Goal: Find specific page/section: Find specific page/section

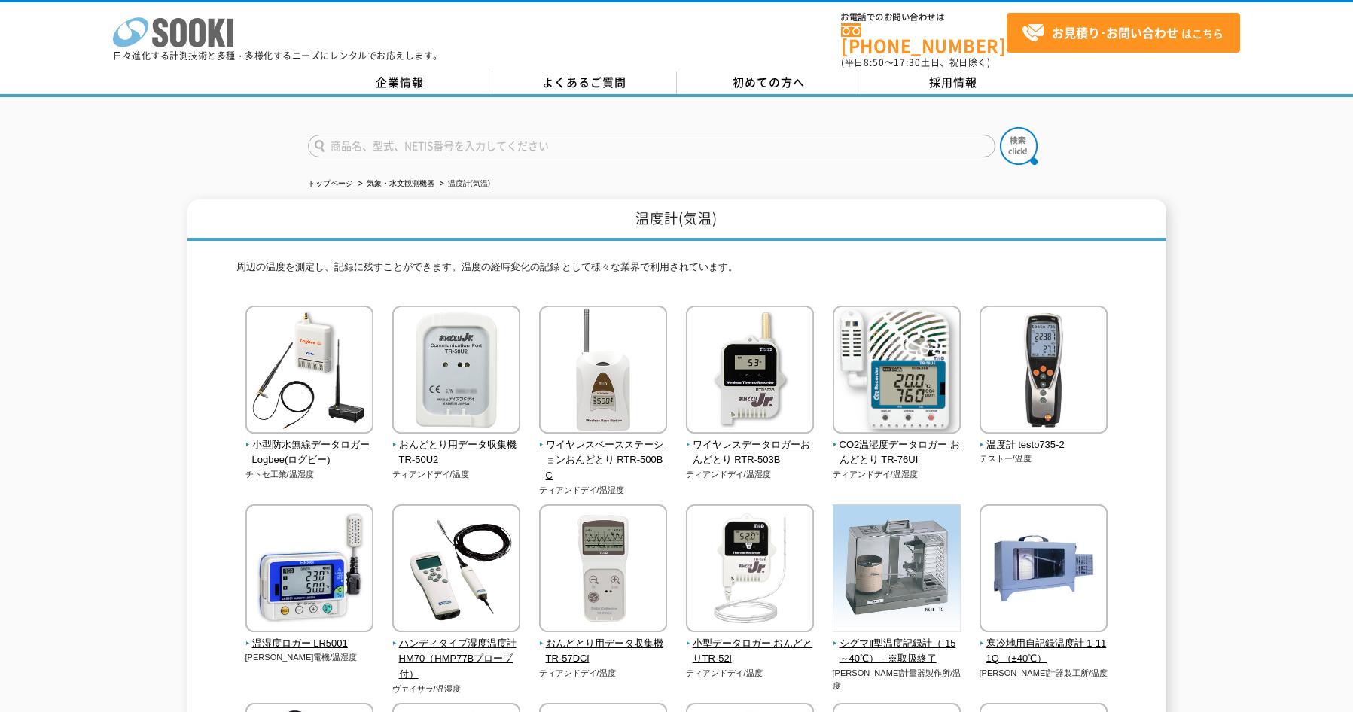
click at [190, 26] on icon at bounding box center [197, 32] width 17 height 29
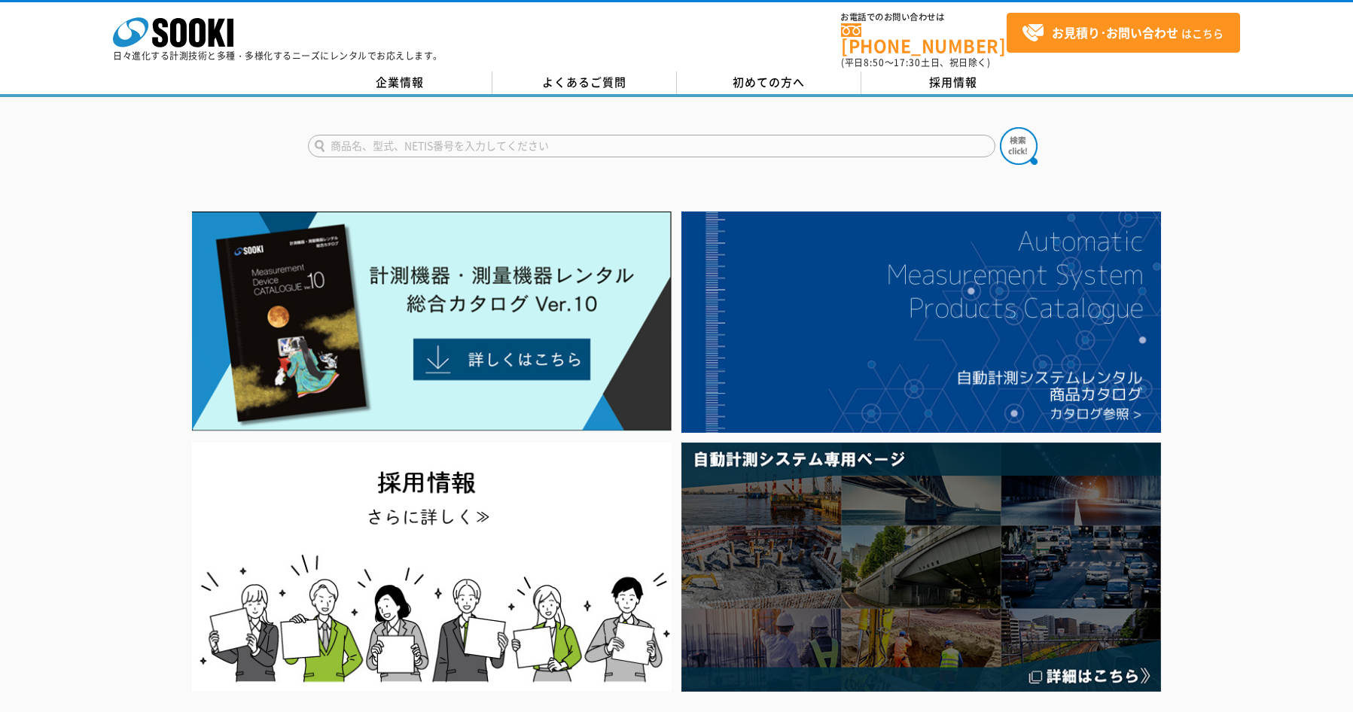
click at [507, 140] on input "text" at bounding box center [651, 146] width 687 height 23
type input "ｱｽﾌｧﾙﾄ"
click at [1000, 127] on button at bounding box center [1019, 146] width 38 height 38
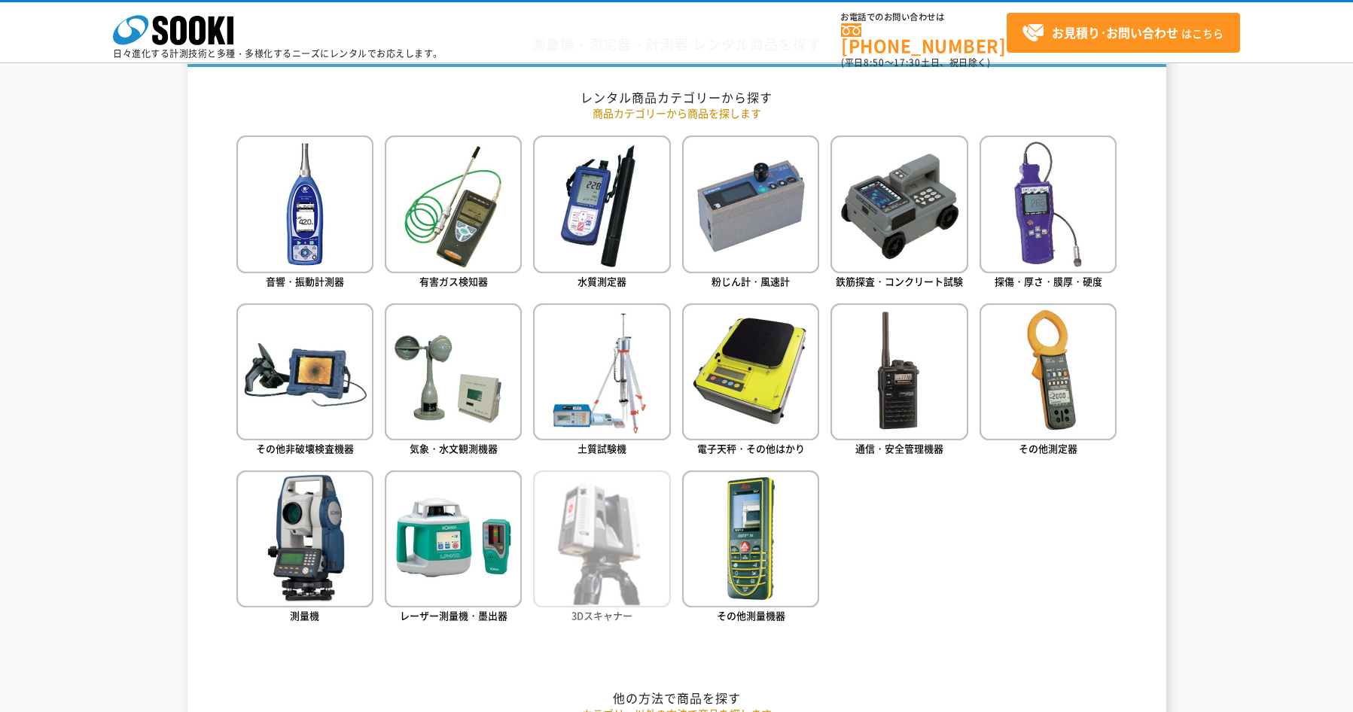
scroll to position [638, 0]
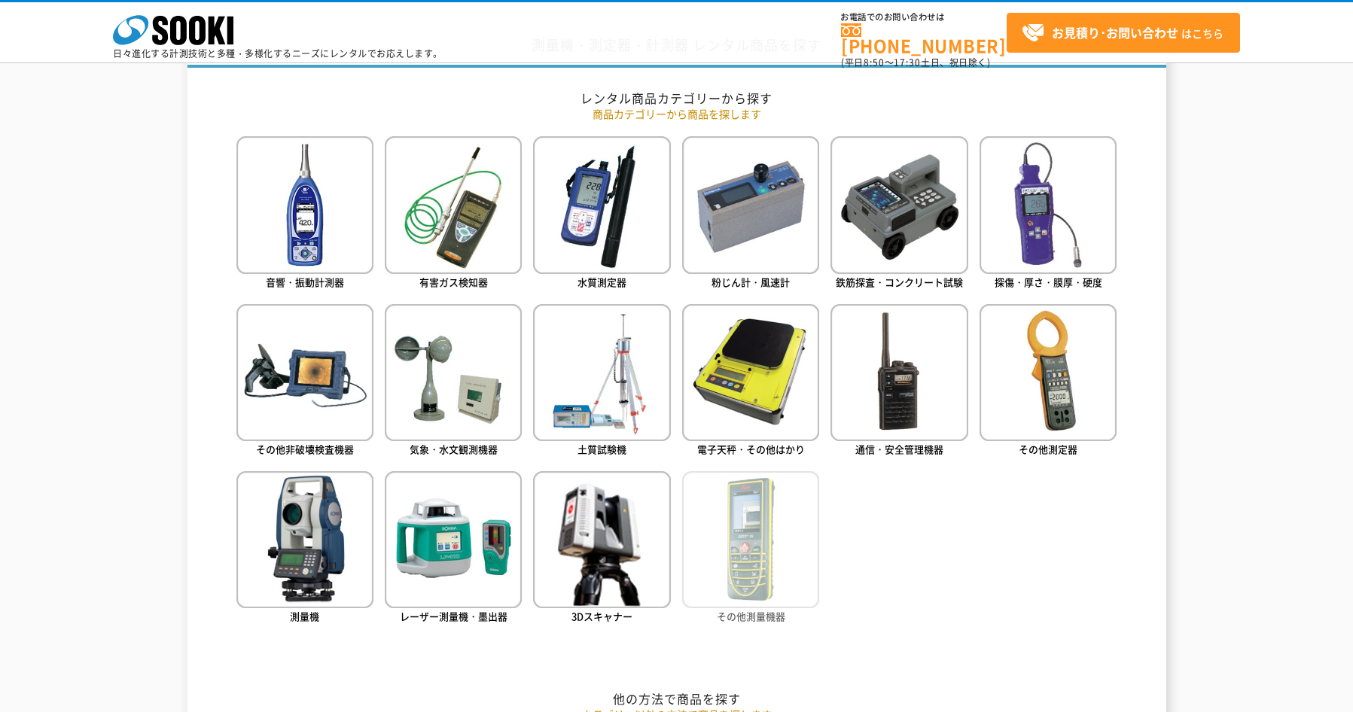
click at [777, 520] on img at bounding box center [750, 539] width 137 height 137
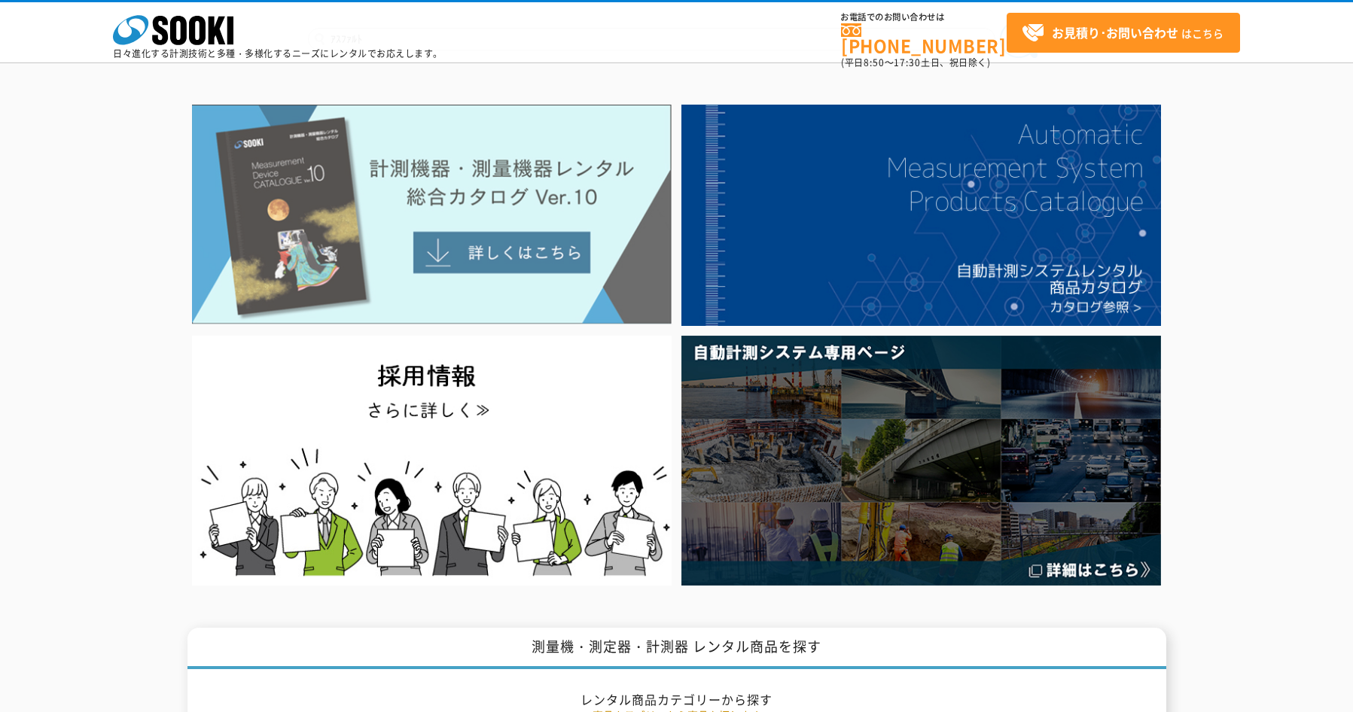
scroll to position [0, 0]
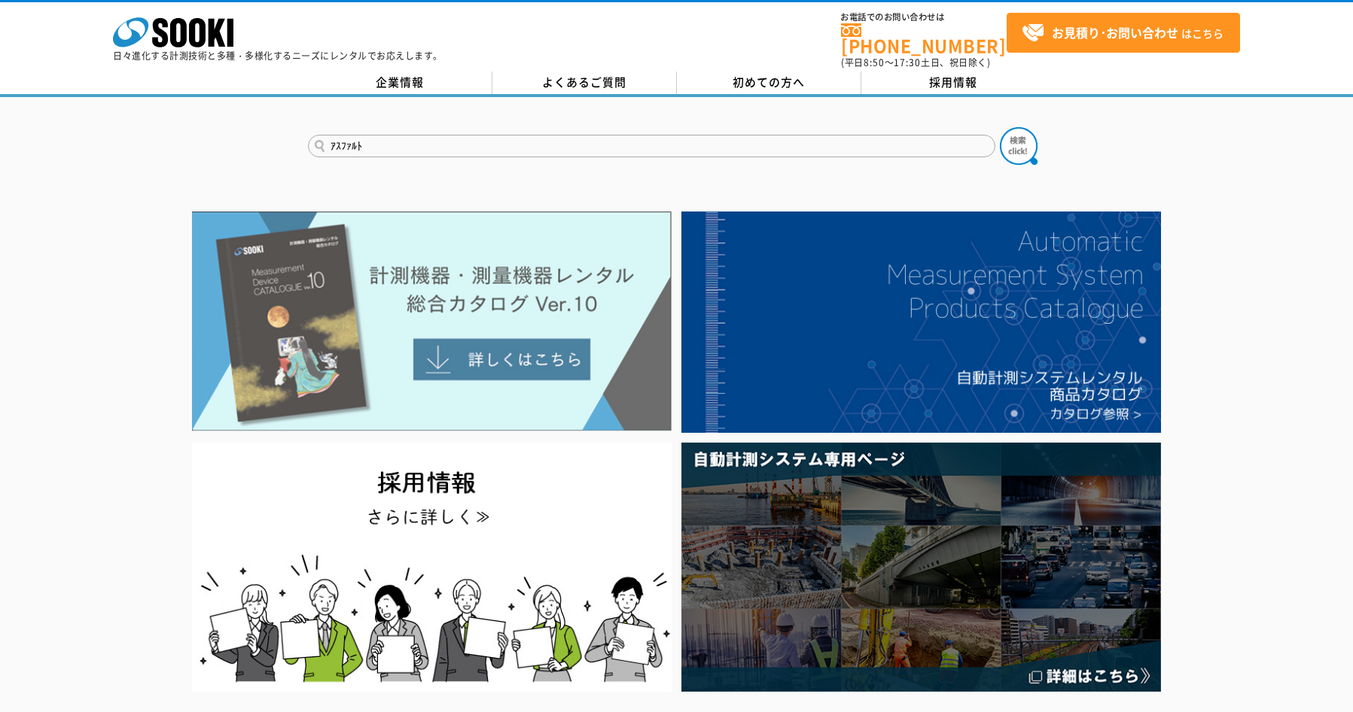
click at [529, 349] on img at bounding box center [431, 322] width 479 height 220
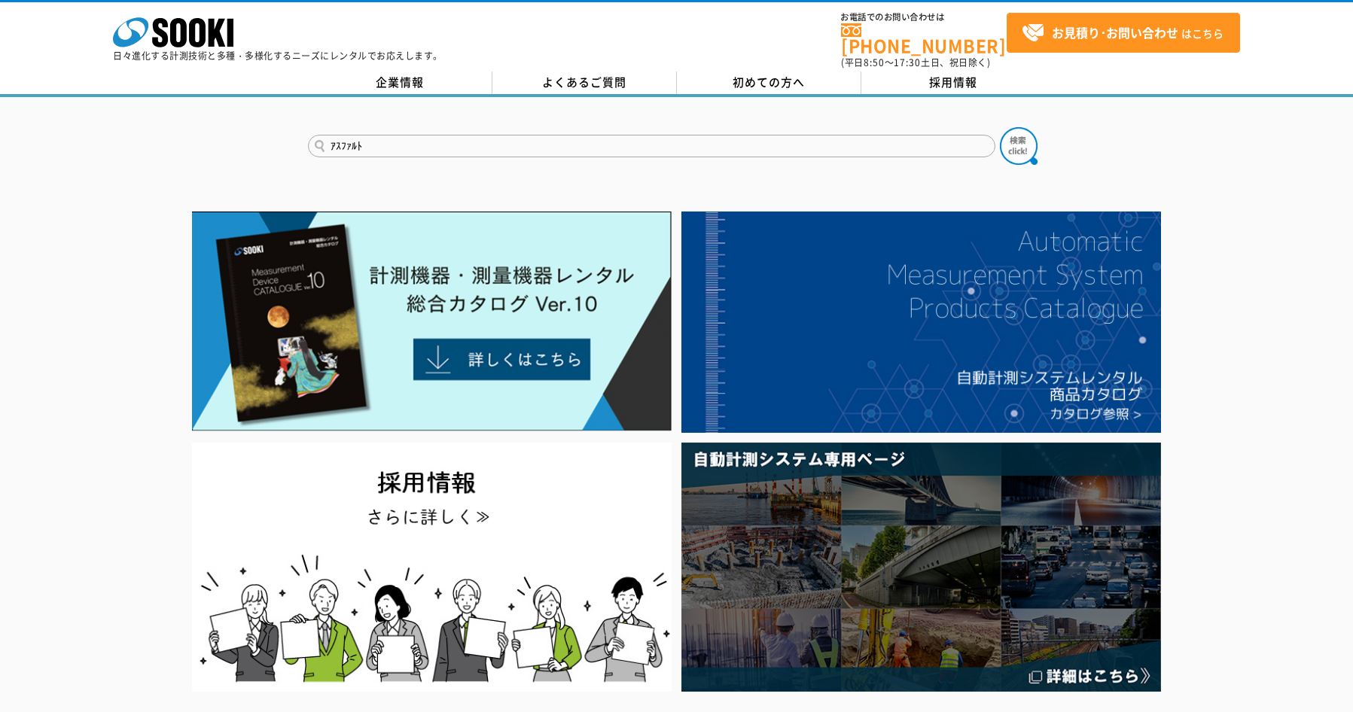
drag, startPoint x: 382, startPoint y: 139, endPoint x: 294, endPoint y: 139, distance: 88.8
click at [294, 139] on div "ｱｽﾌｧﾙﾄ" at bounding box center [676, 133] width 1353 height 72
type input "SK1260"
click at [1000, 127] on button at bounding box center [1019, 146] width 38 height 38
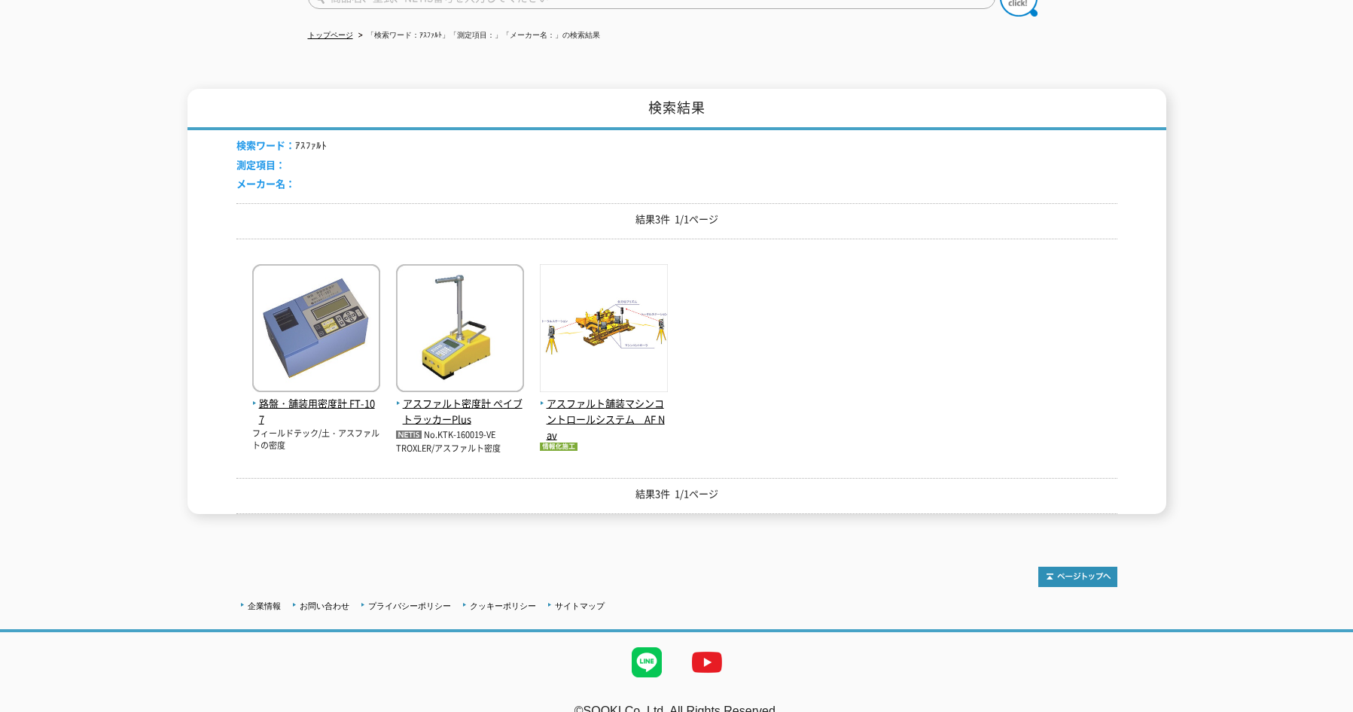
scroll to position [151, 0]
